Goal: Transaction & Acquisition: Purchase product/service

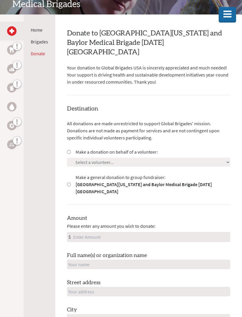
scroll to position [120, 0]
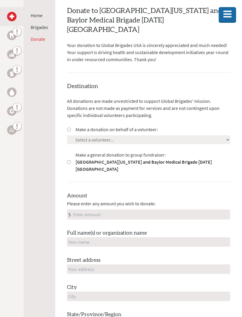
click at [71, 128] on input "Make a donation on behalf of a volunteer:" at bounding box center [69, 130] width 4 height 4
radio input "true"
click at [124, 135] on select "Select a volunteer... [PERSON_NAME] [GEOGRAPHIC_DATA][PERSON_NAME] [PERSON_NAME…" at bounding box center [148, 139] width 163 height 9
select select "B0AC7EAD-B59F-11EF-9472-42010A8A002E"
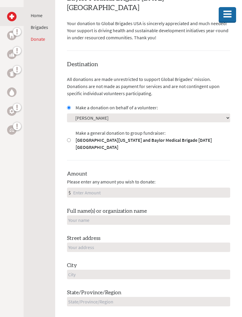
scroll to position [183, 0]
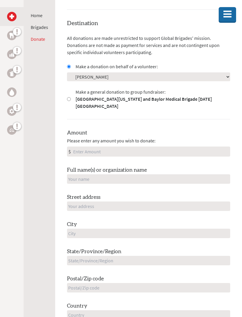
click at [124, 147] on input "Amount" at bounding box center [151, 151] width 158 height 9
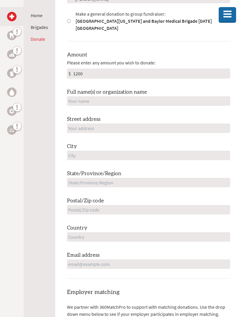
scroll to position [254, 0]
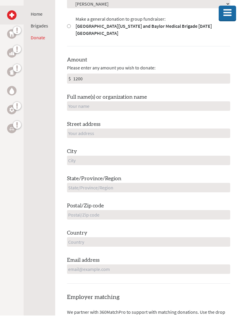
type input "1200"
click at [154, 103] on input "text" at bounding box center [148, 107] width 163 height 9
type input "Sedona Gronna"
type input "[STREET_ADDRESS]"
type input "[GEOGRAPHIC_DATA]"
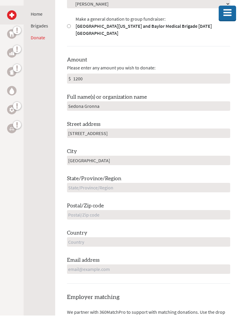
type input "NV"
type input "89120"
type input "[GEOGRAPHIC_DATA]"
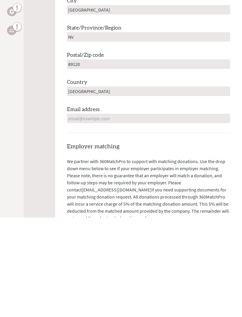
type input "[EMAIL_ADDRESS][DOMAIN_NAME][US_STATE]"
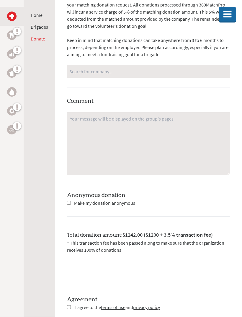
scroll to position [590, 0]
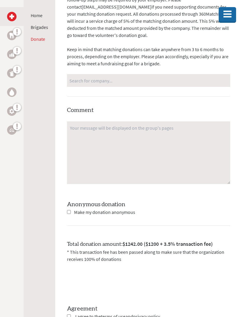
click at [74, 202] on div "Employer matching We partner with 360MatchPro to support with matching donation…" at bounding box center [148, 93] width 163 height 266
click at [70, 210] on input "checkbox" at bounding box center [69, 212] width 4 height 4
checkbox input "true"
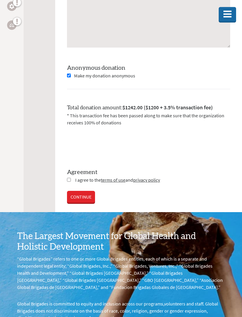
scroll to position [726, 0]
click at [70, 178] on input "checkbox" at bounding box center [69, 180] width 4 height 4
checkbox input "true"
click at [79, 191] on link "CONTINUE" at bounding box center [81, 197] width 28 height 12
